Goal: Information Seeking & Learning: Learn about a topic

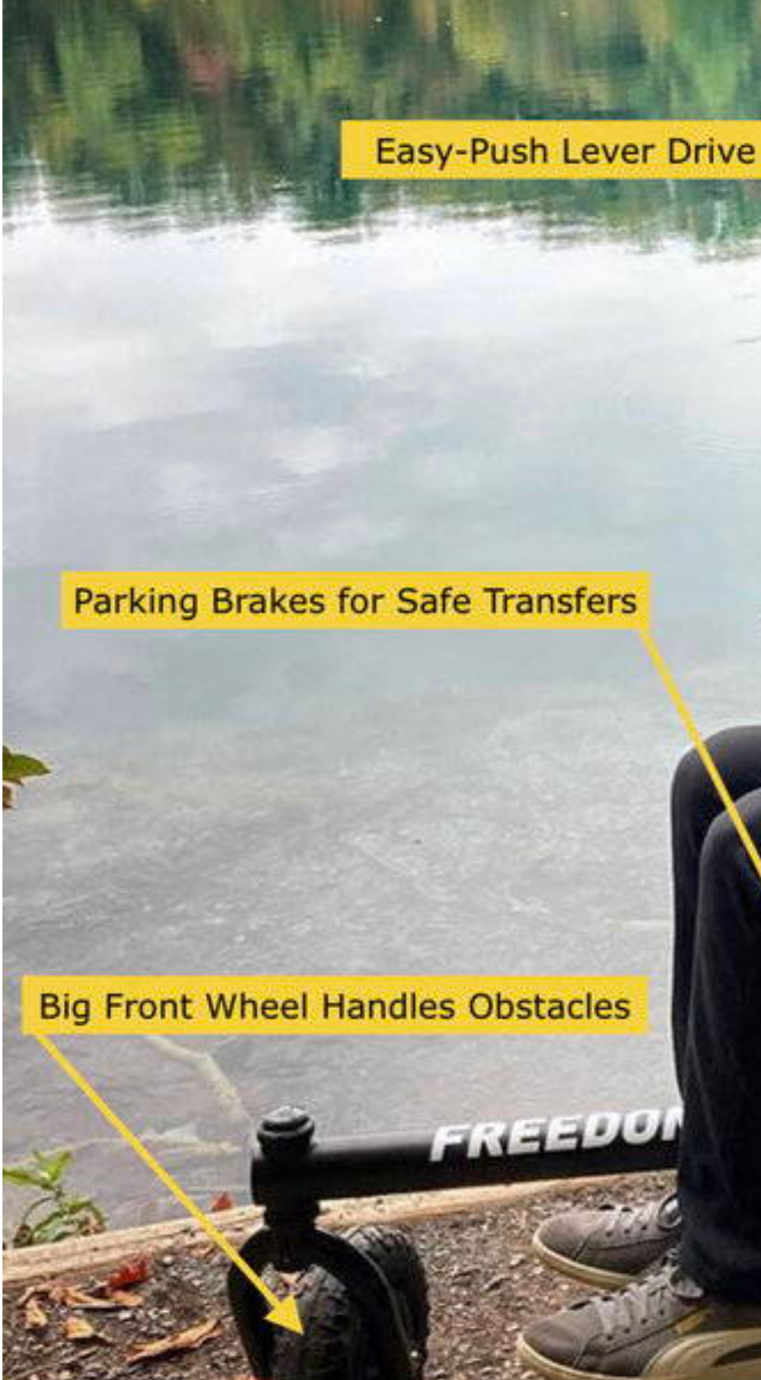
scroll to position [1, 0]
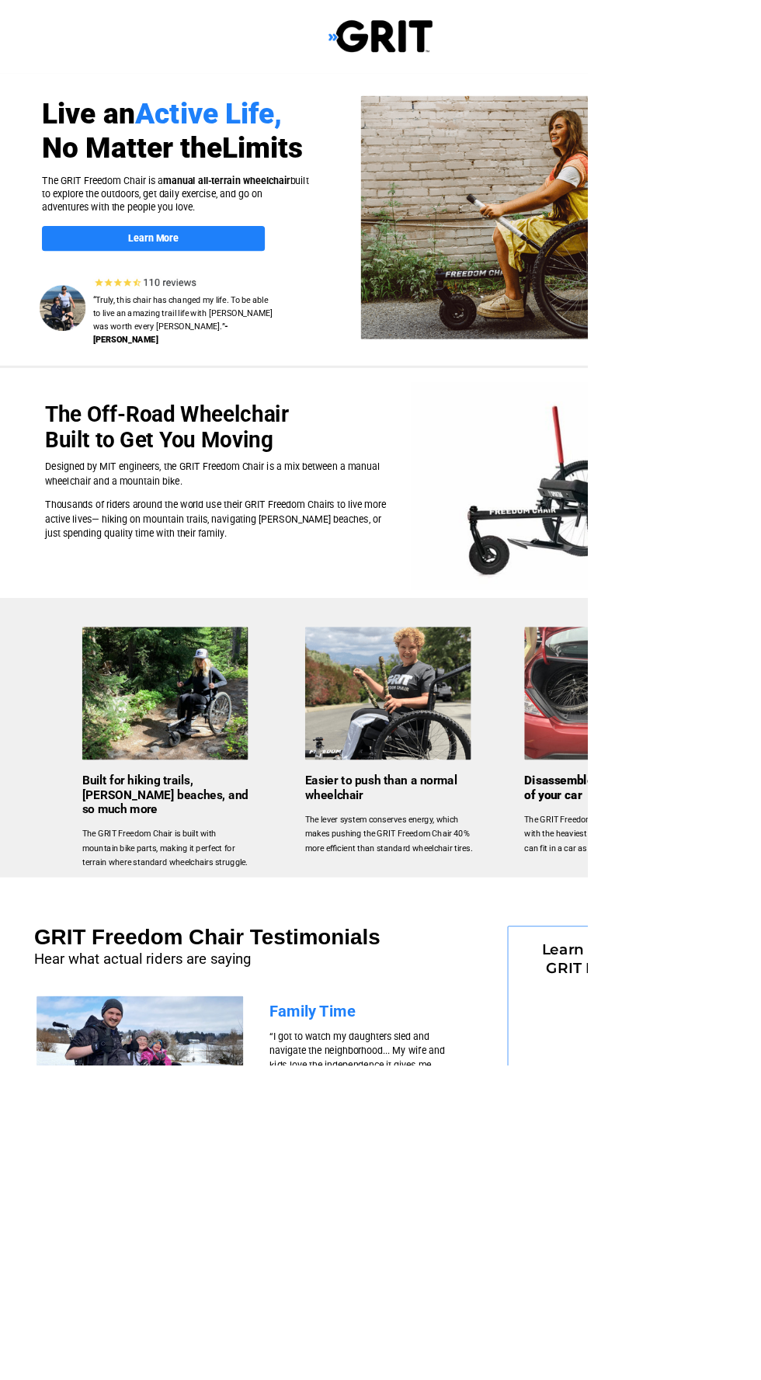
select select "US"
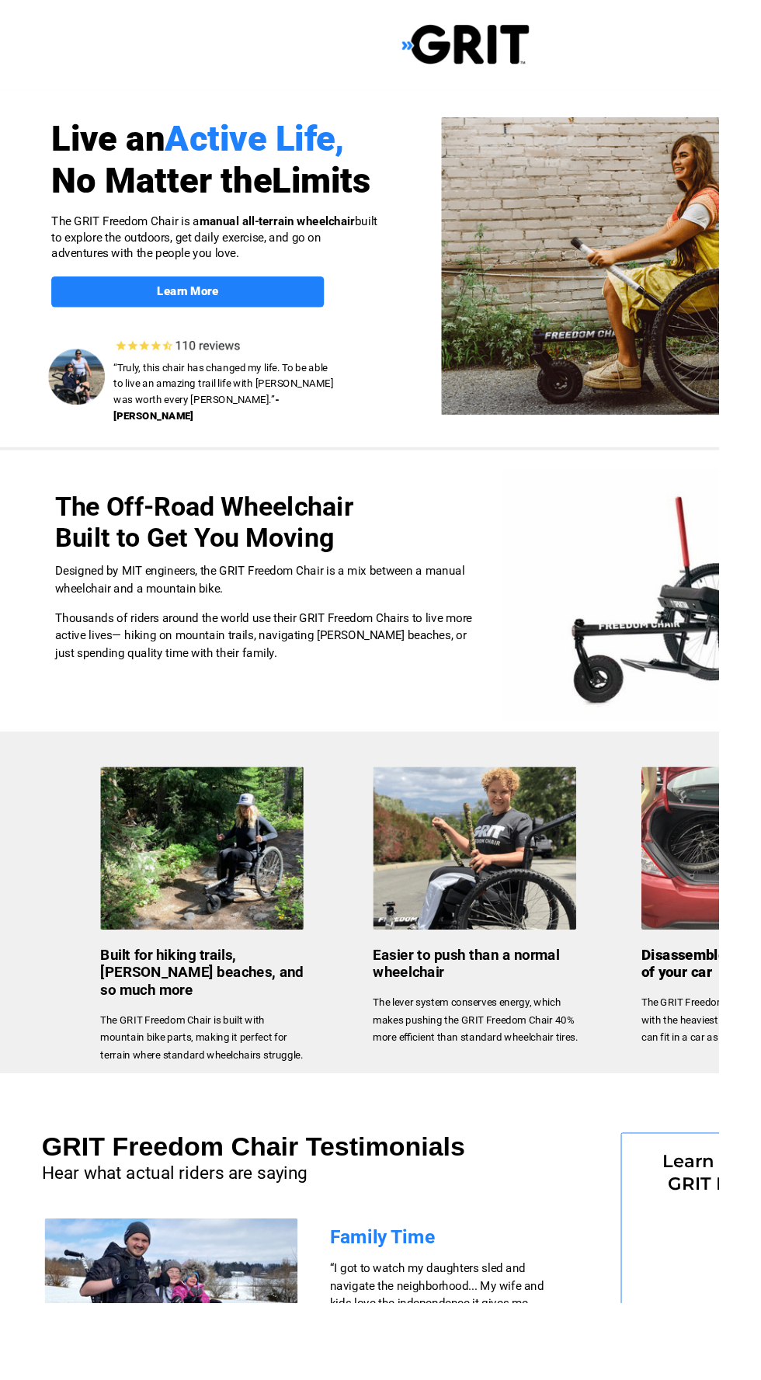
select select "US"
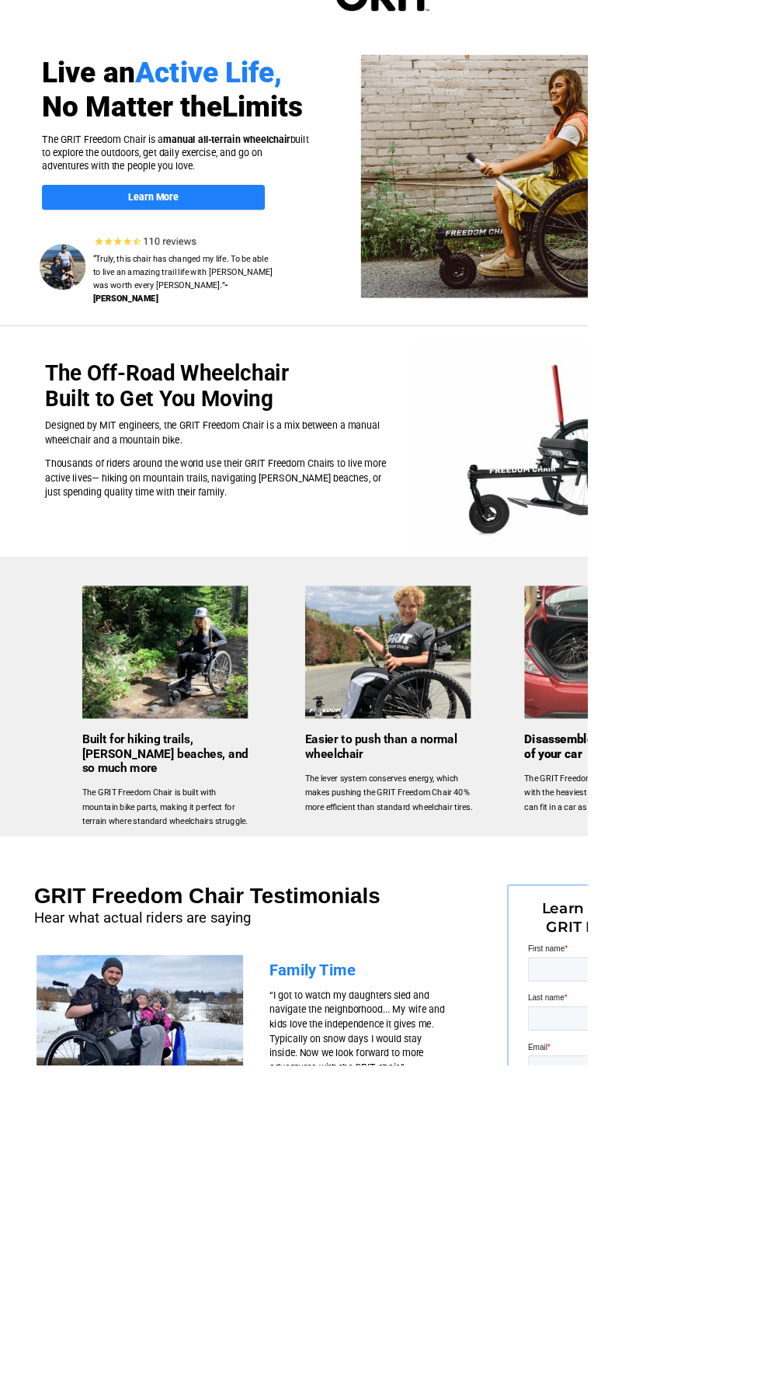
scroll to position [68, 0]
